Goal: Transaction & Acquisition: Purchase product/service

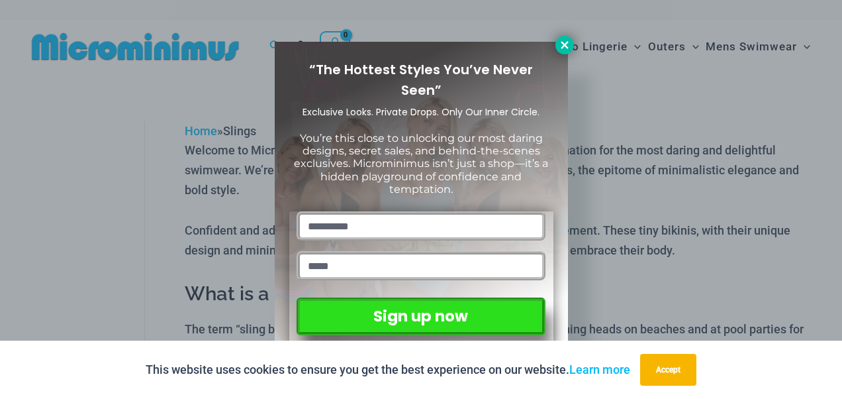
click at [563, 44] on icon at bounding box center [565, 45] width 12 height 12
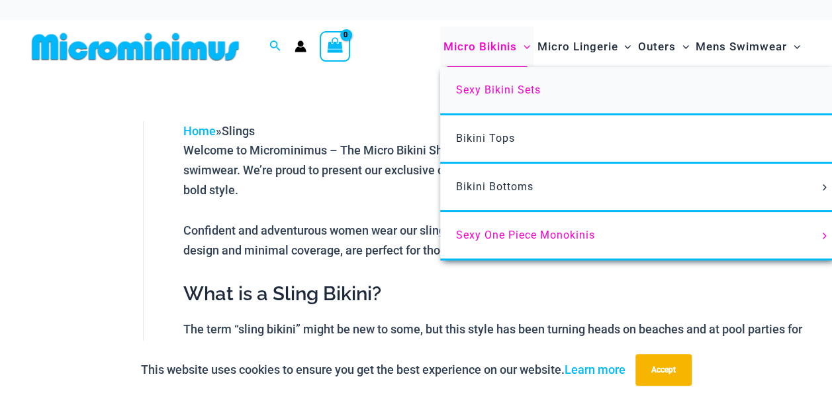
click at [487, 89] on span "Sexy Bikini Sets" at bounding box center [498, 89] width 85 height 13
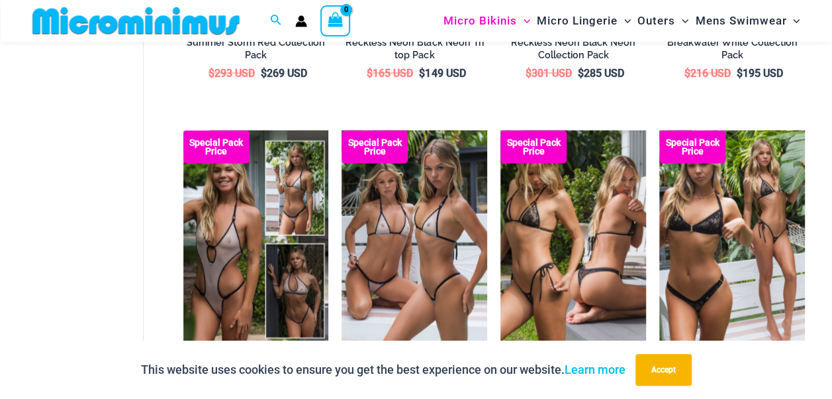
scroll to position [1361, 0]
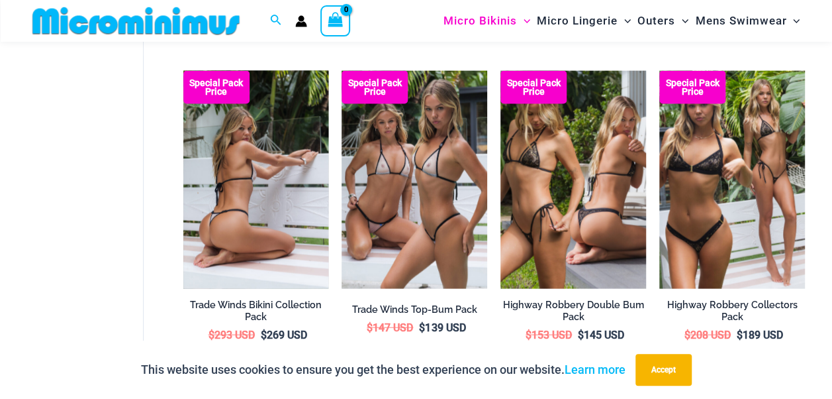
click at [236, 181] on img at bounding box center [256, 180] width 146 height 219
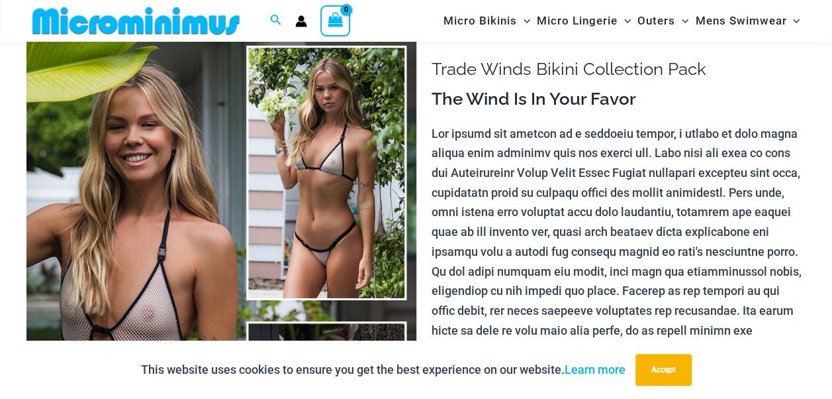
scroll to position [103, 0]
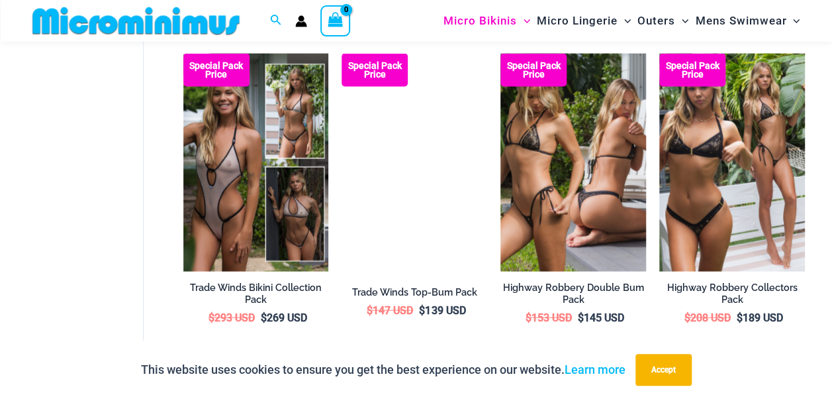
scroll to position [1373, 0]
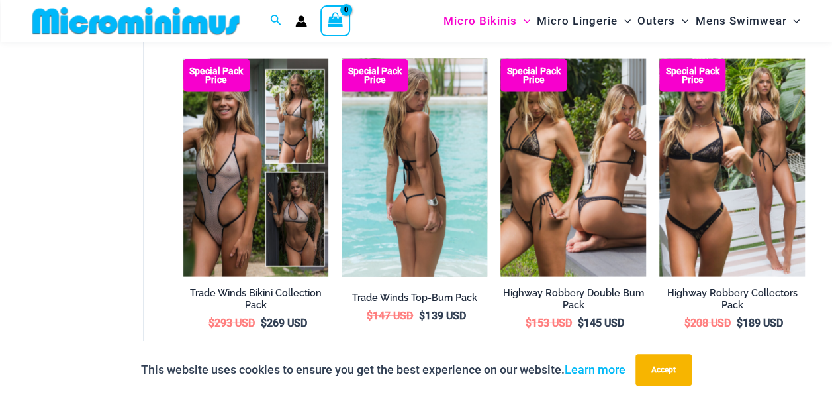
click at [407, 185] on img at bounding box center [415, 168] width 146 height 219
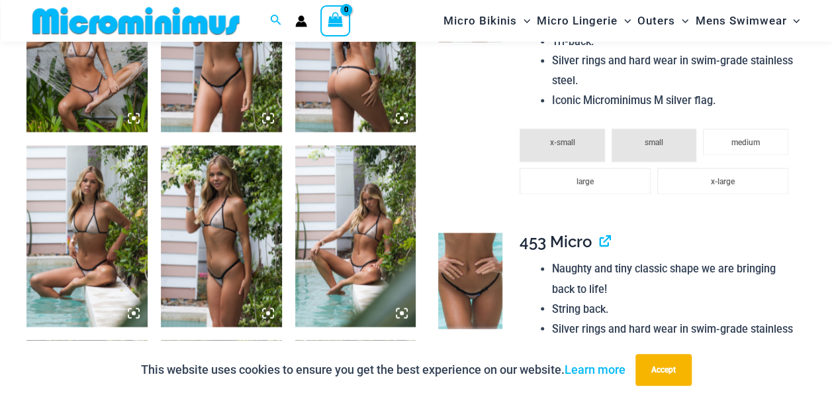
scroll to position [961, 0]
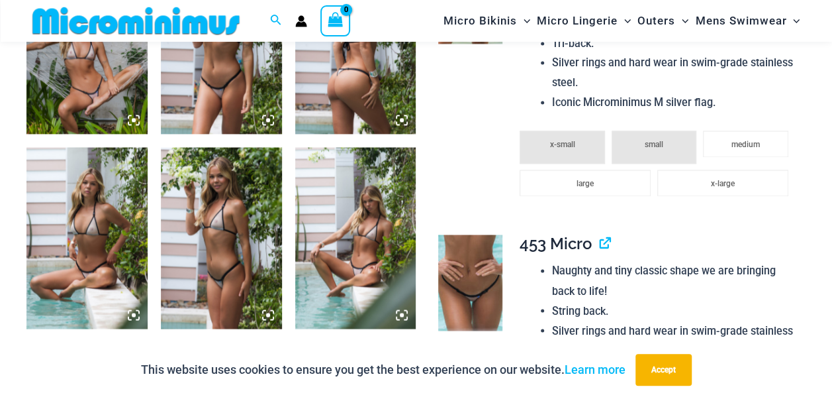
click at [95, 99] on img at bounding box center [86, 42] width 121 height 181
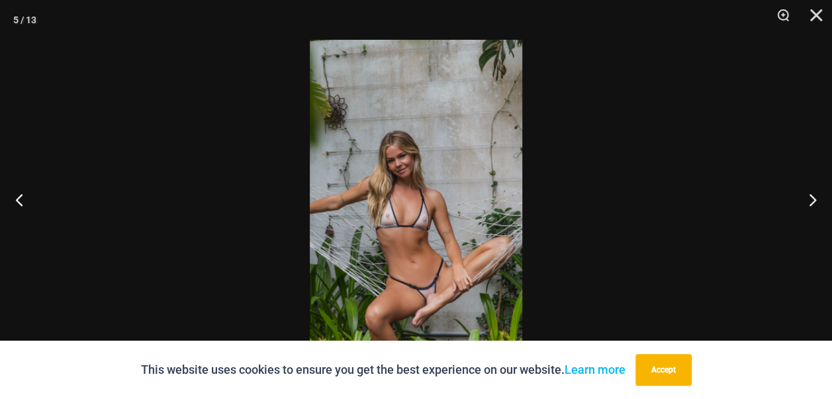
click at [497, 177] on img at bounding box center [416, 199] width 213 height 319
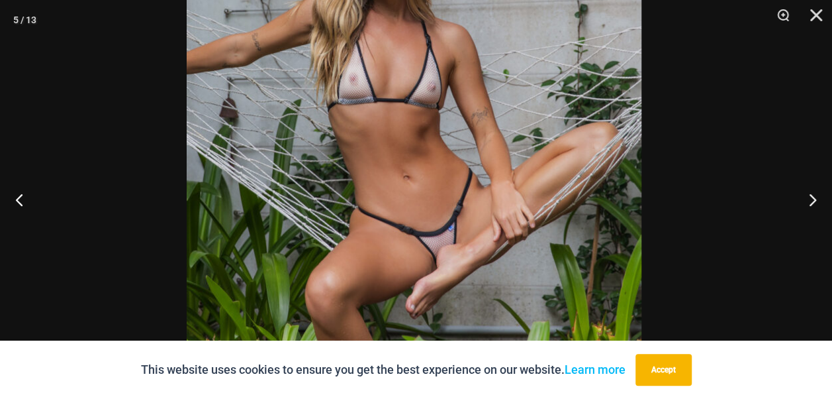
click at [456, 53] on img at bounding box center [414, 44] width 455 height 682
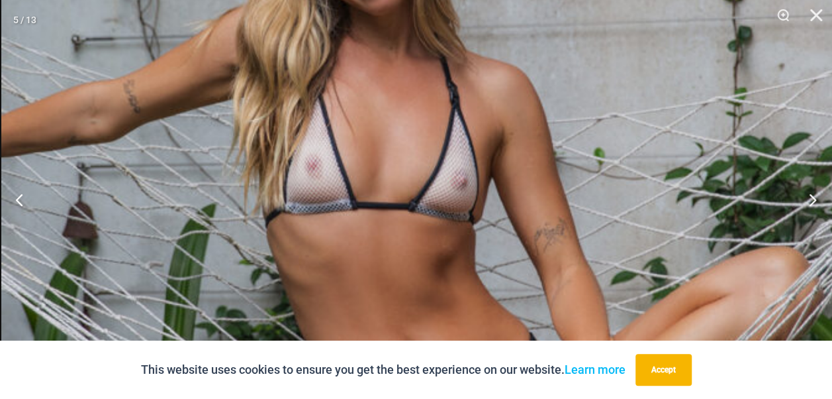
click at [415, 324] on img at bounding box center [427, 100] width 852 height 1277
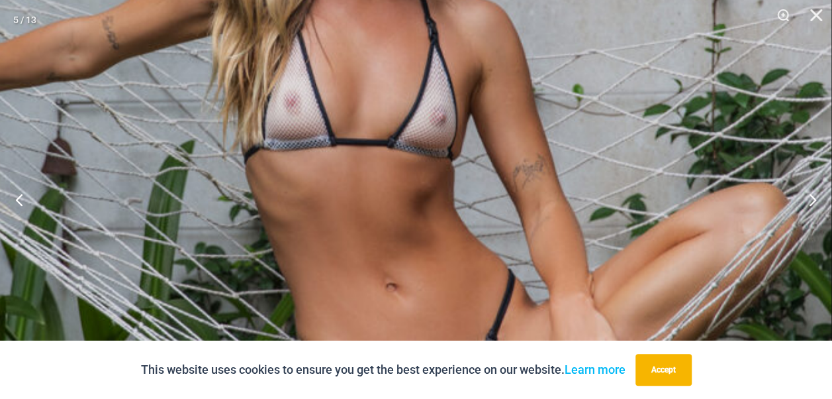
click at [371, 80] on img at bounding box center [406, 36] width 852 height 1277
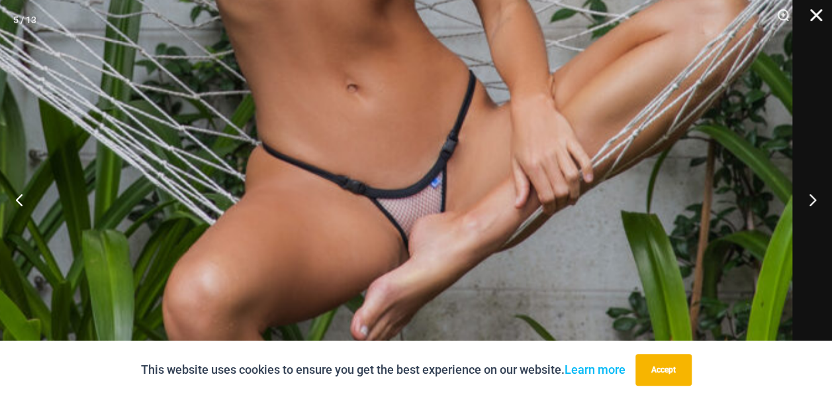
click at [816, 14] on button "Close" at bounding box center [811, 20] width 33 height 40
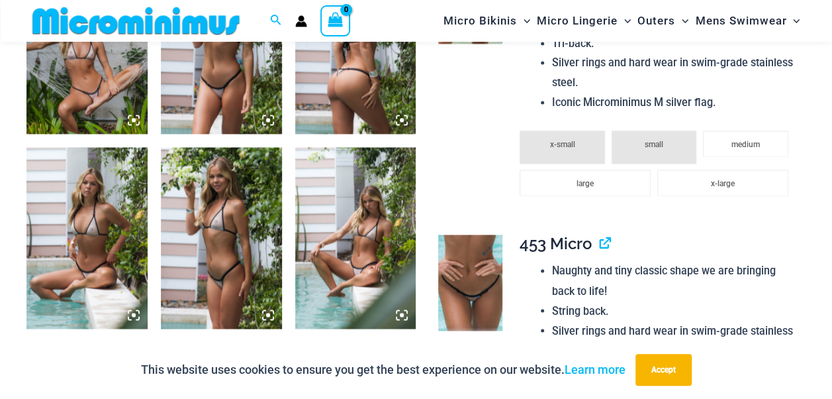
click at [478, 298] on img at bounding box center [470, 282] width 64 height 96
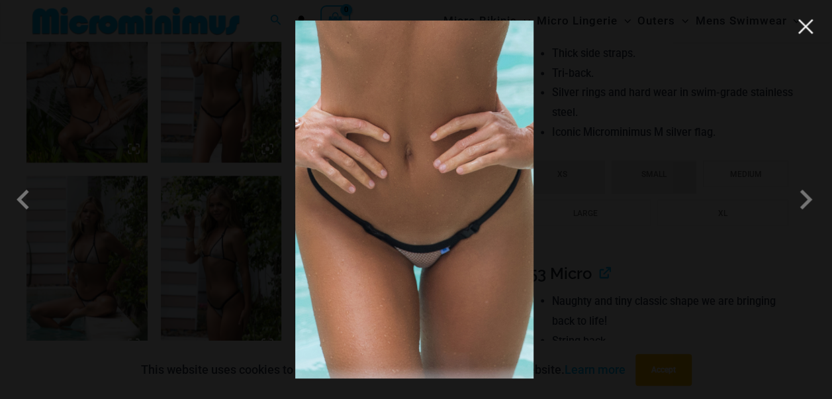
scroll to position [744, 0]
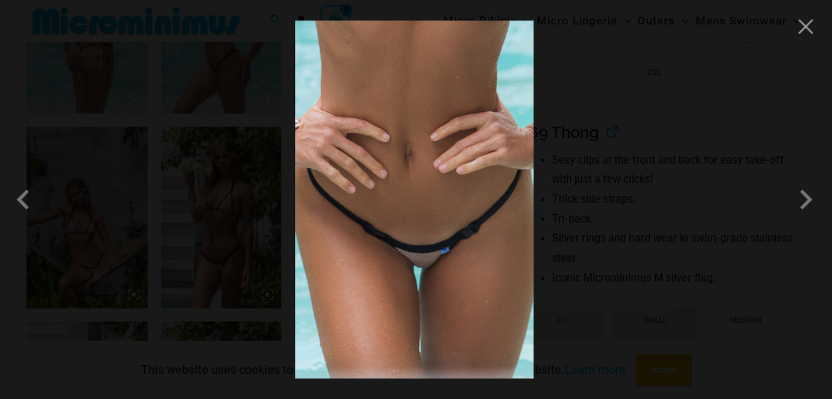
click at [453, 197] on img at bounding box center [414, 200] width 238 height 358
click at [809, 23] on button "Close" at bounding box center [806, 27] width 20 height 20
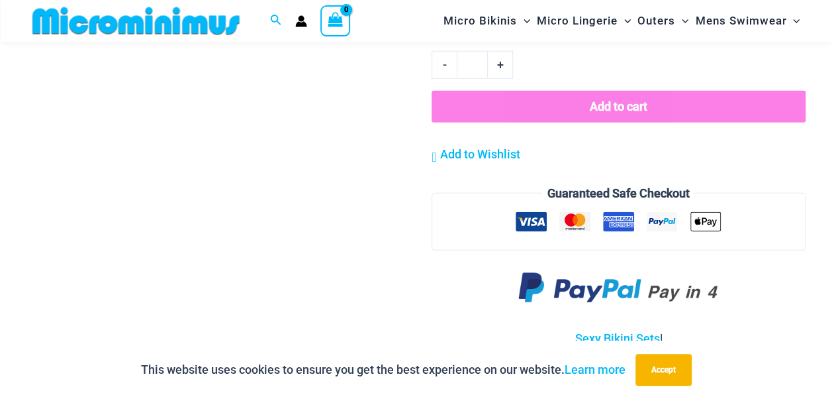
scroll to position [1572, 0]
